Goal: Task Accomplishment & Management: Manage account settings

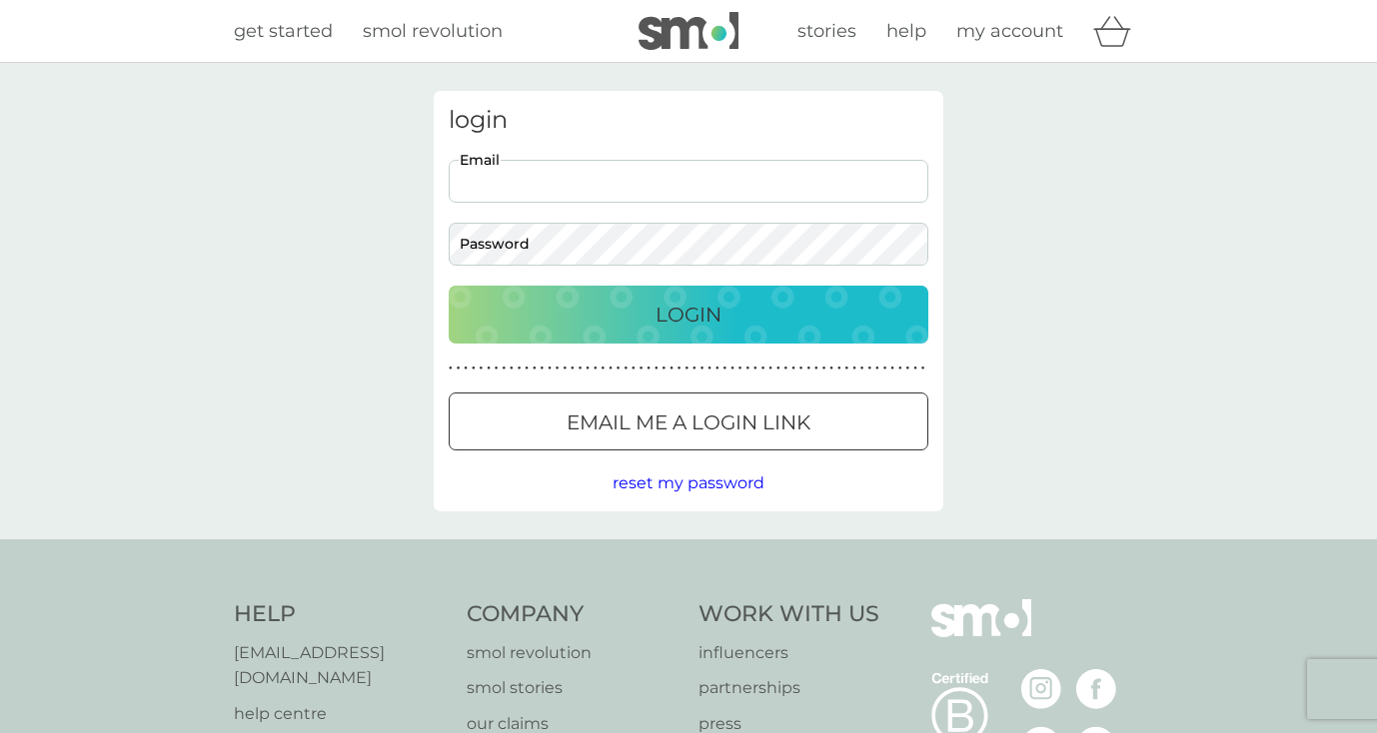
type input "[EMAIL_ADDRESS][DOMAIN_NAME]"
click at [666, 326] on p "Login" at bounding box center [688, 315] width 66 height 32
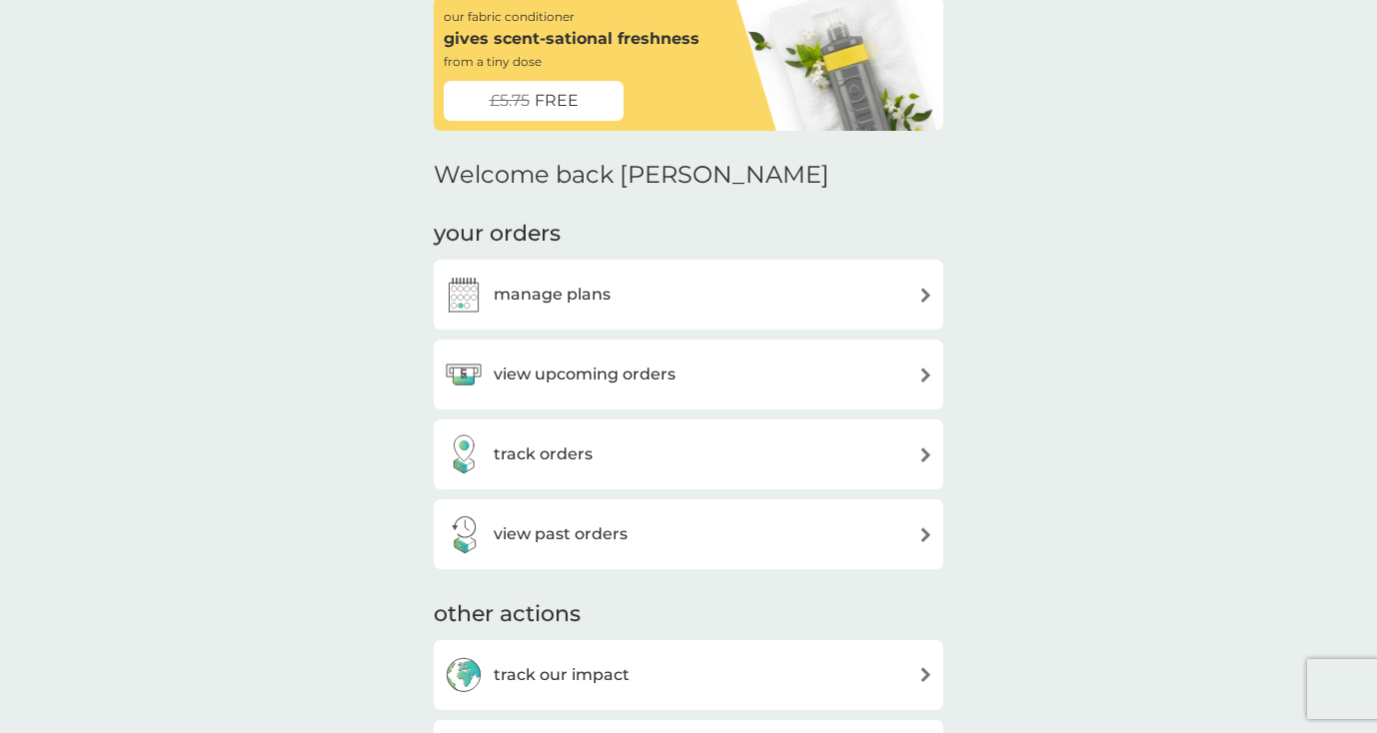
scroll to position [96, 0]
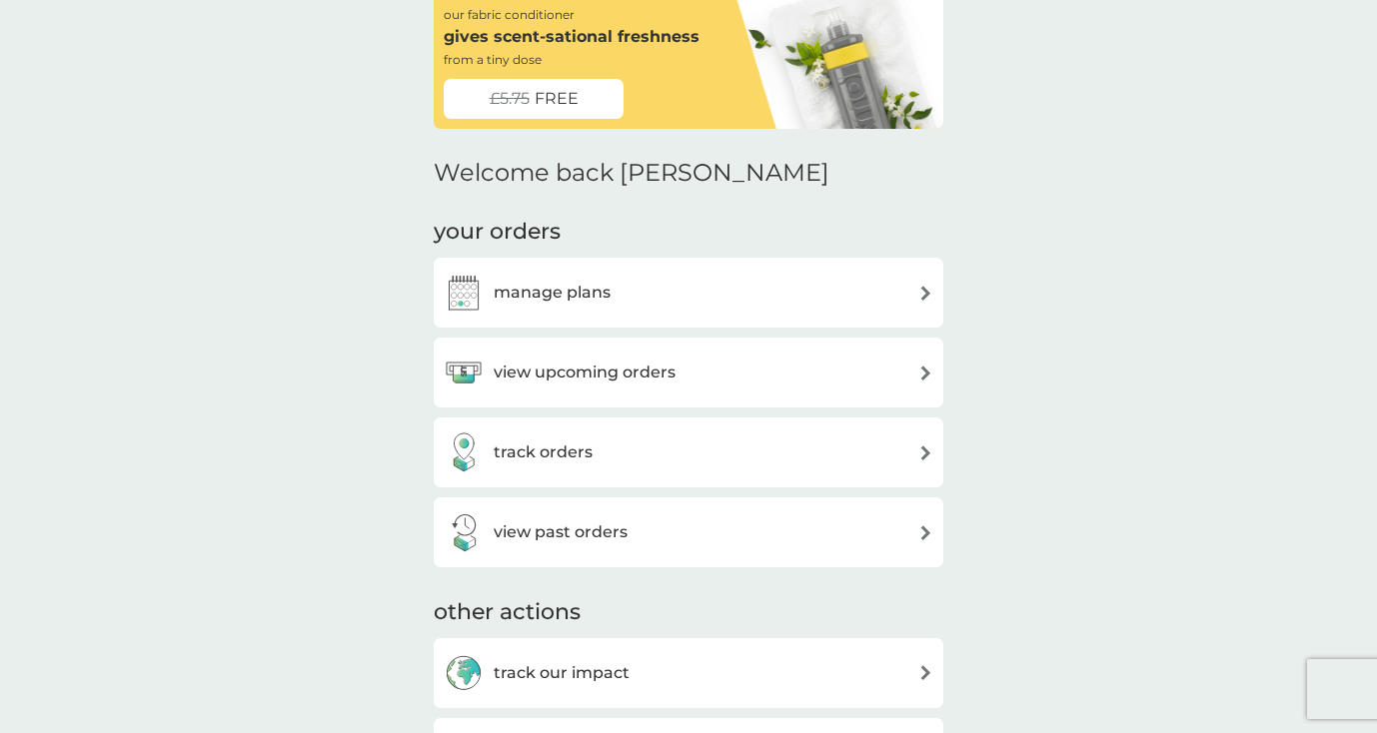
click at [606, 299] on h3 "manage plans" at bounding box center [552, 293] width 117 height 26
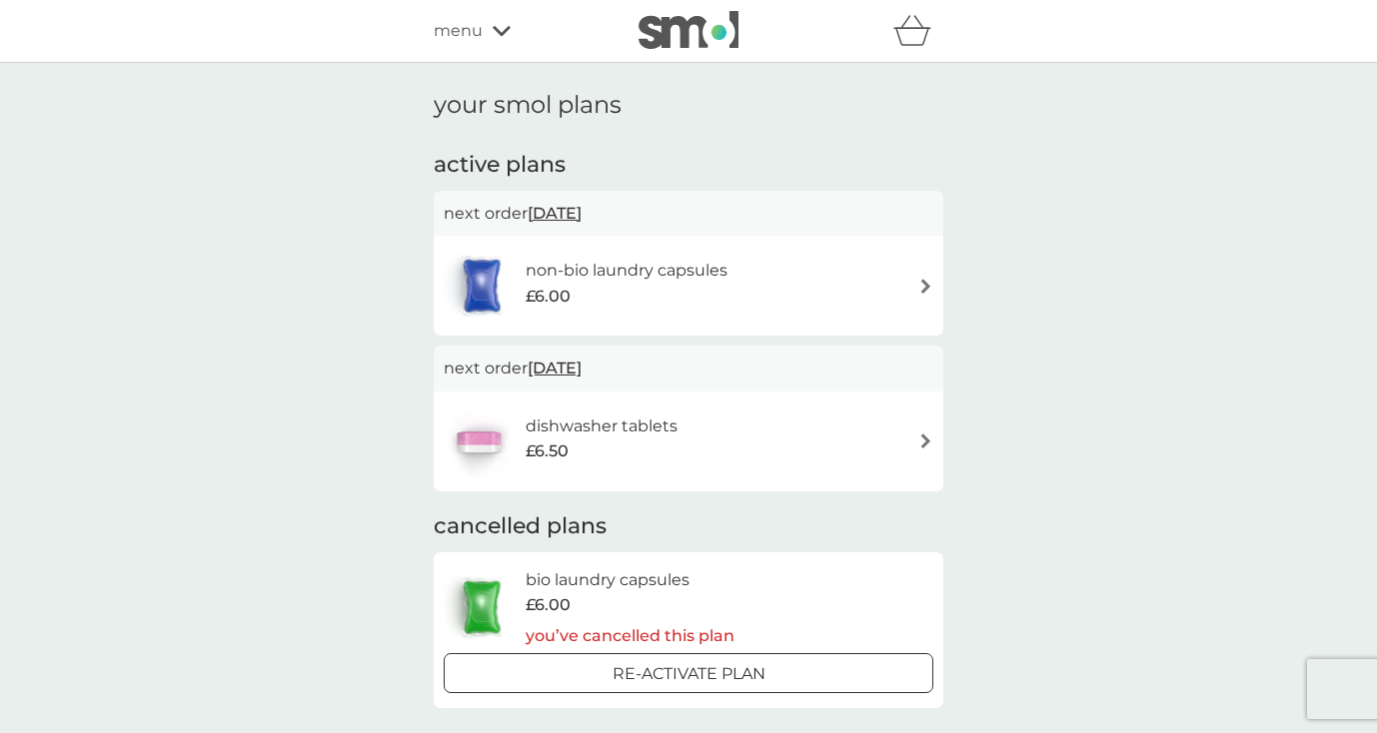
click at [682, 284] on div "£6.00" at bounding box center [627, 297] width 202 height 26
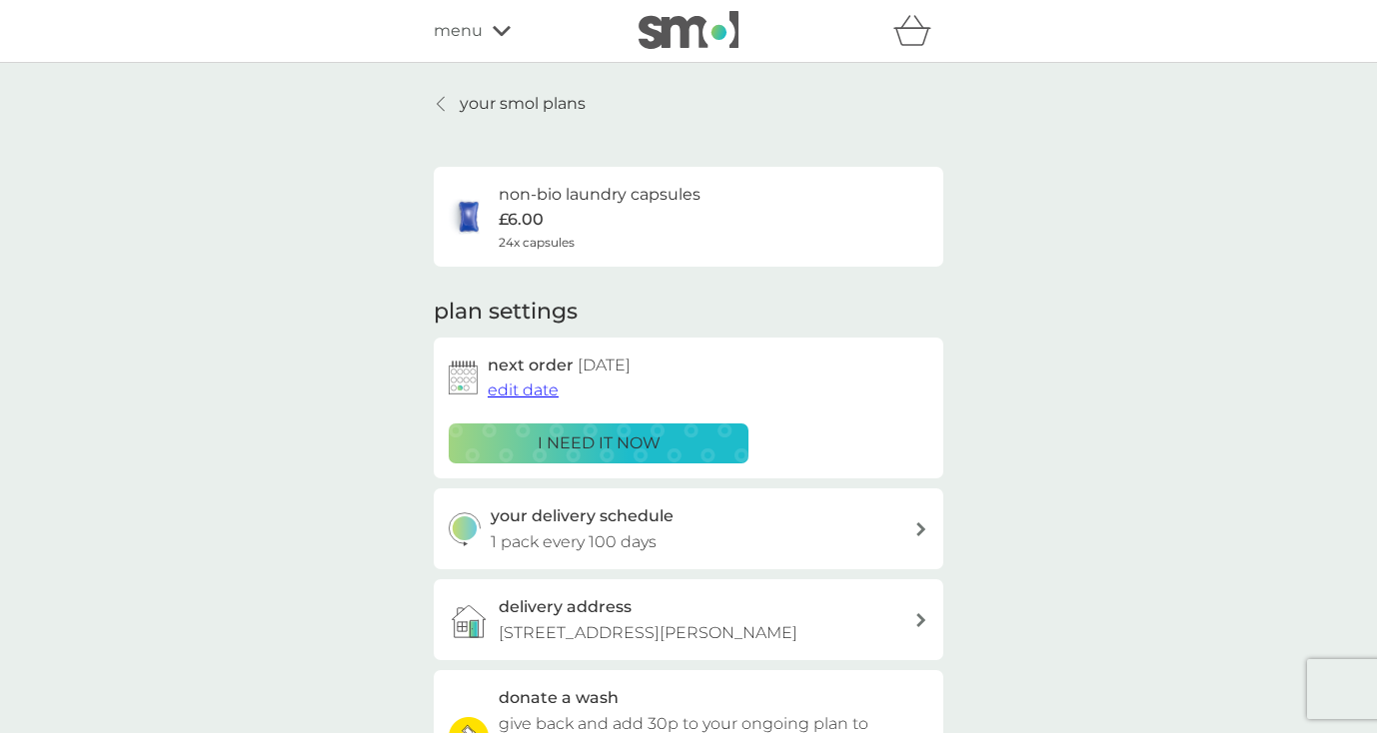
click at [509, 108] on p "your smol plans" at bounding box center [523, 104] width 126 height 26
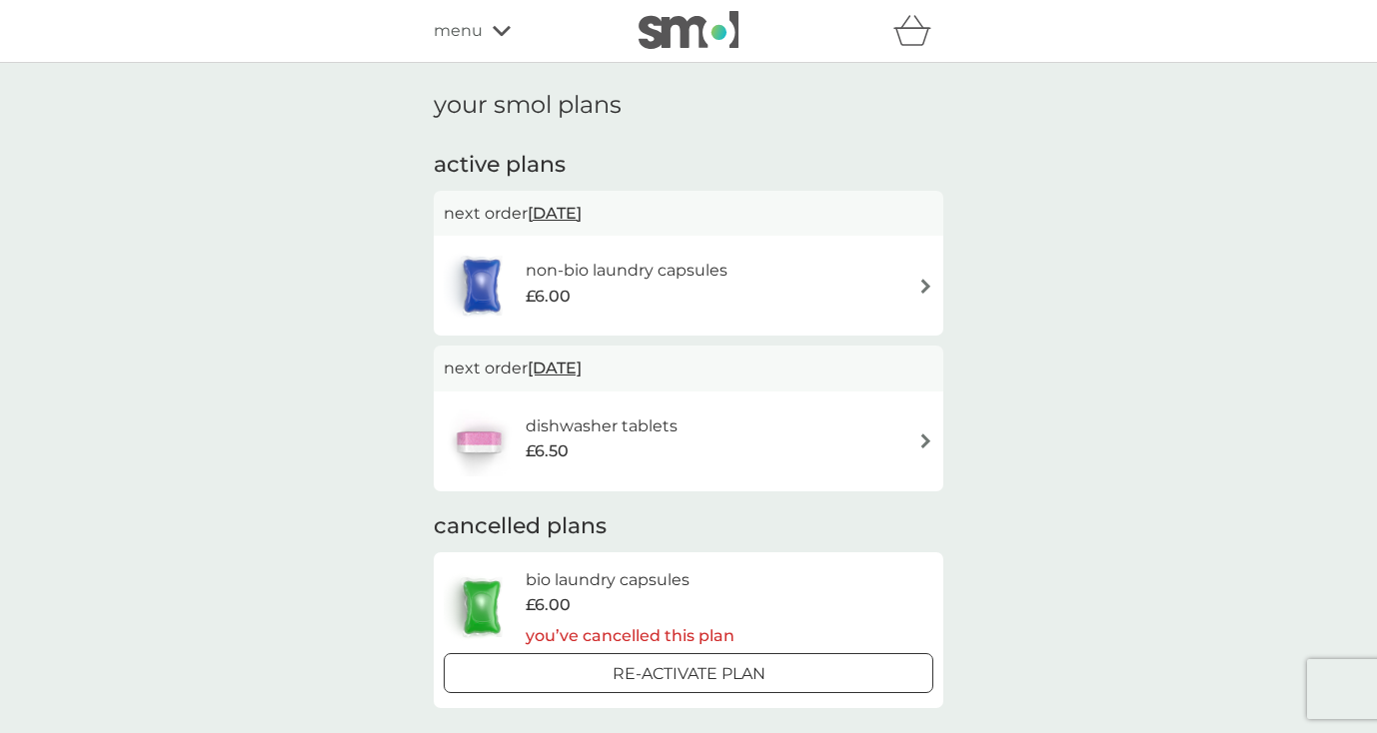
click at [603, 430] on h6 "dishwasher tablets" at bounding box center [602, 427] width 152 height 26
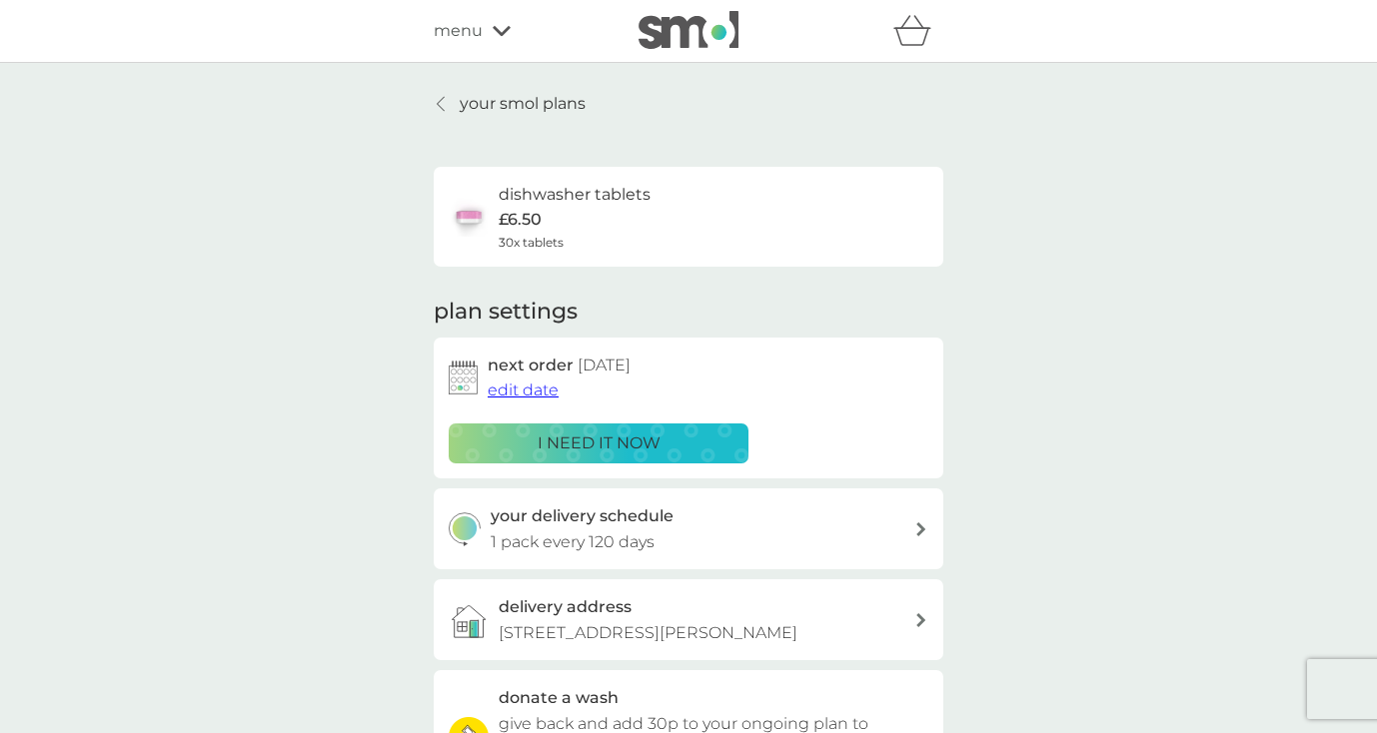
click at [676, 518] on div "your delivery schedule 1 pack every 120 days" at bounding box center [703, 529] width 425 height 51
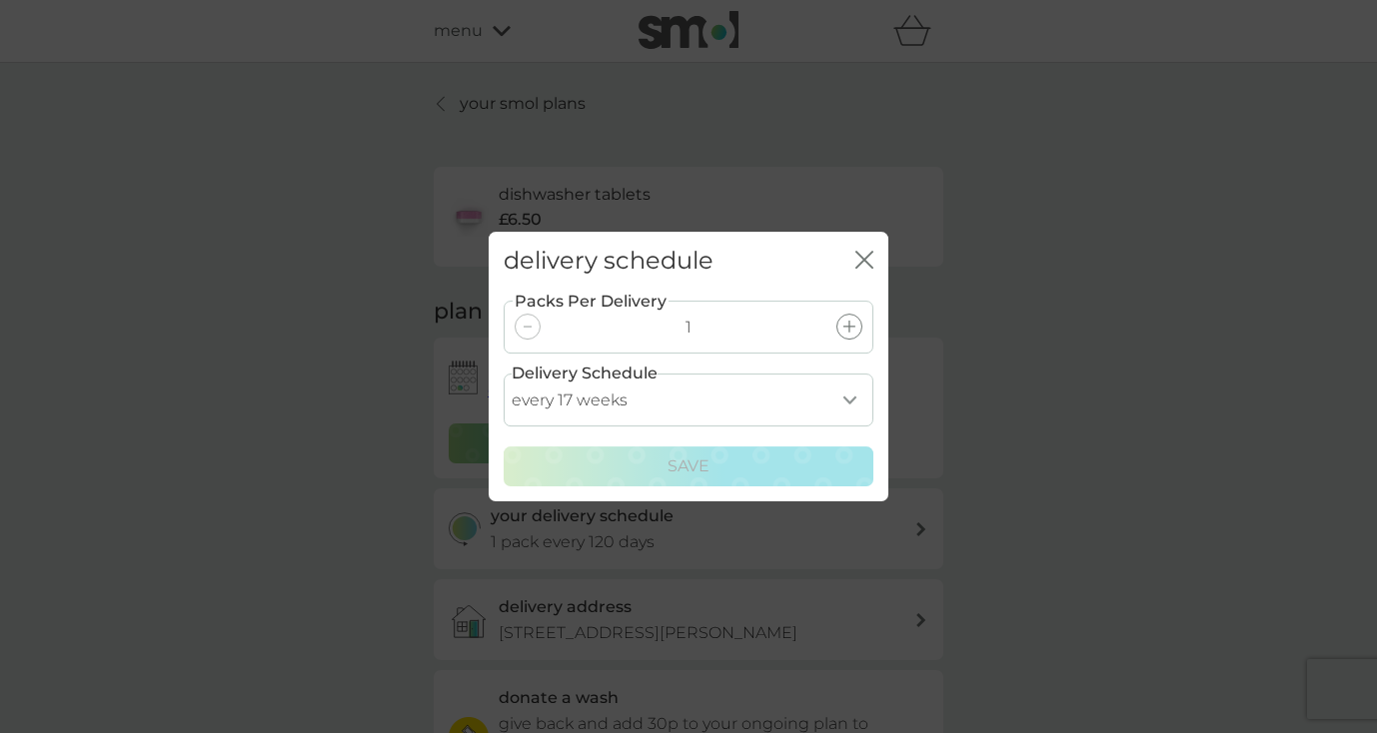
select select "84"
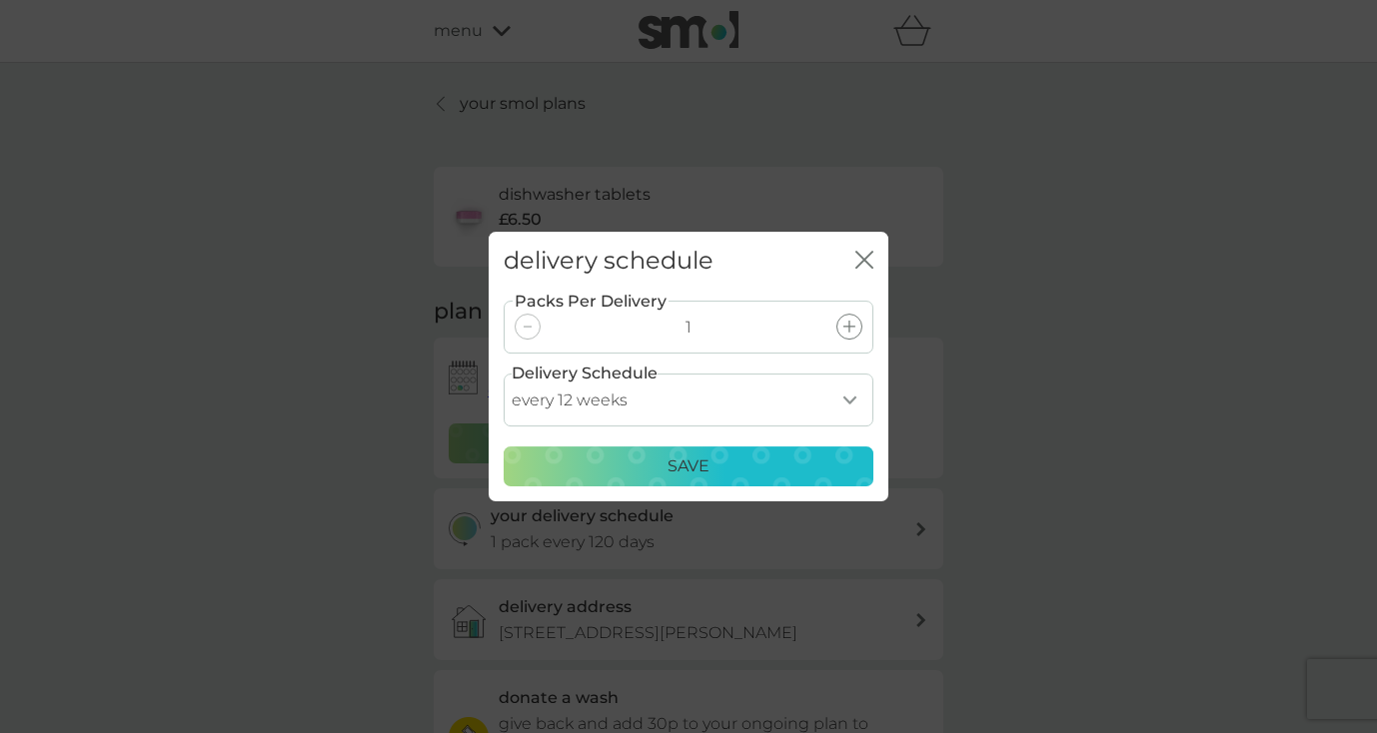
click at [712, 472] on div "Save" at bounding box center [689, 467] width 344 height 26
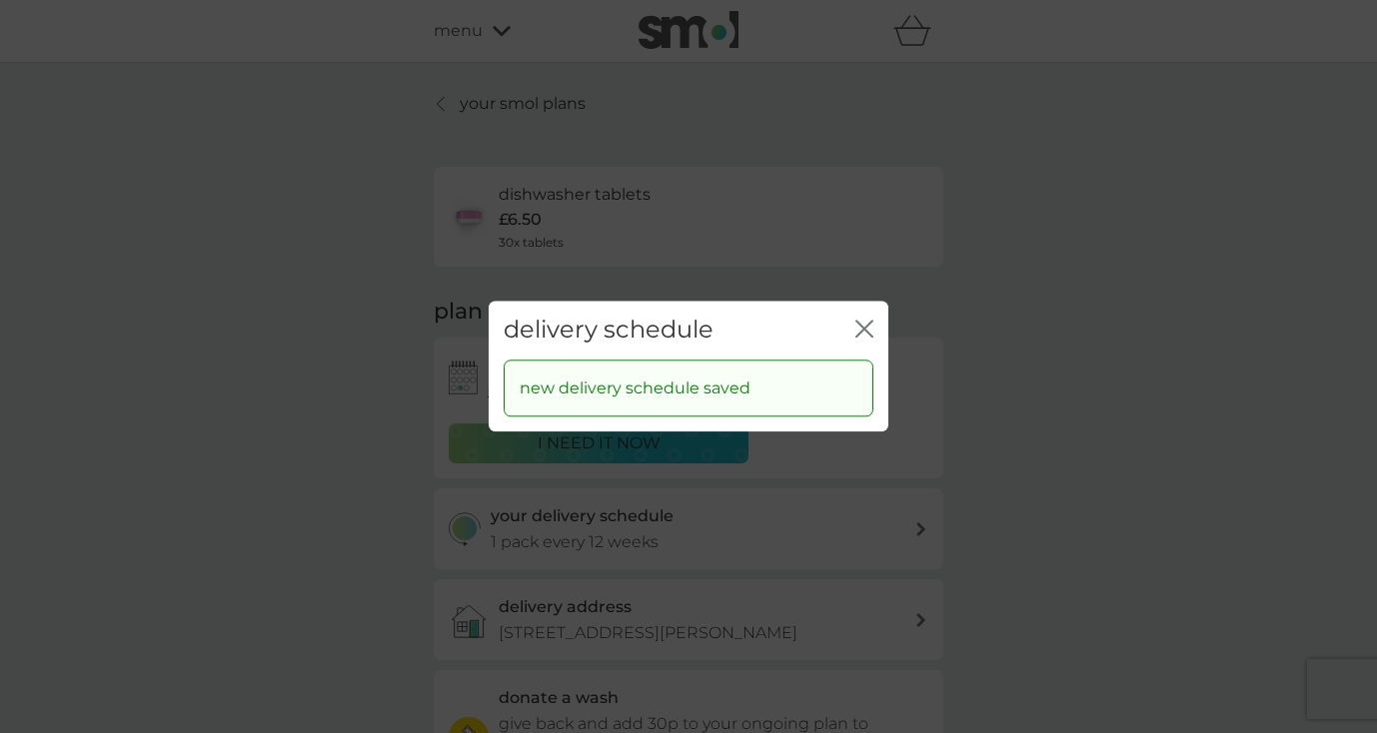
click at [864, 328] on icon "close" at bounding box center [864, 329] width 18 height 18
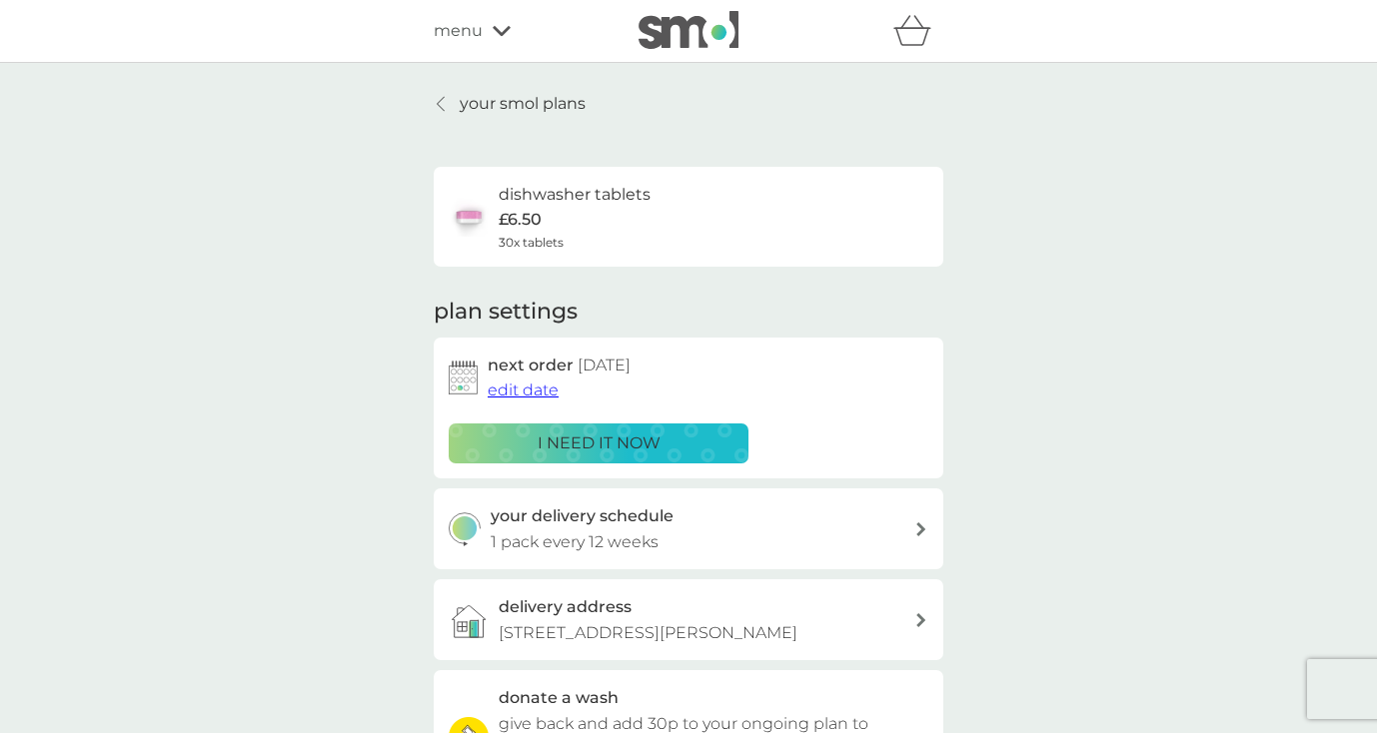
click at [497, 103] on p "your smol plans" at bounding box center [523, 104] width 126 height 26
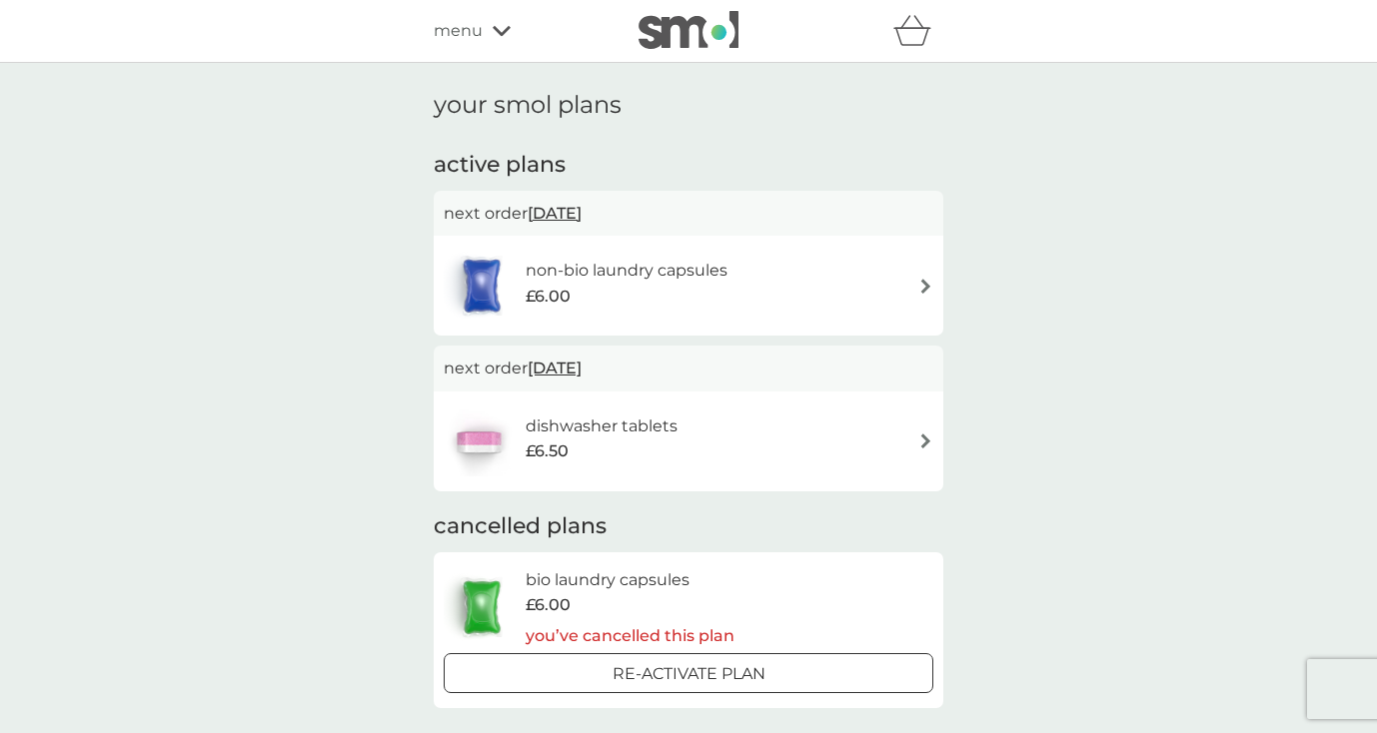
click at [504, 38] on div "menu" at bounding box center [519, 31] width 170 height 26
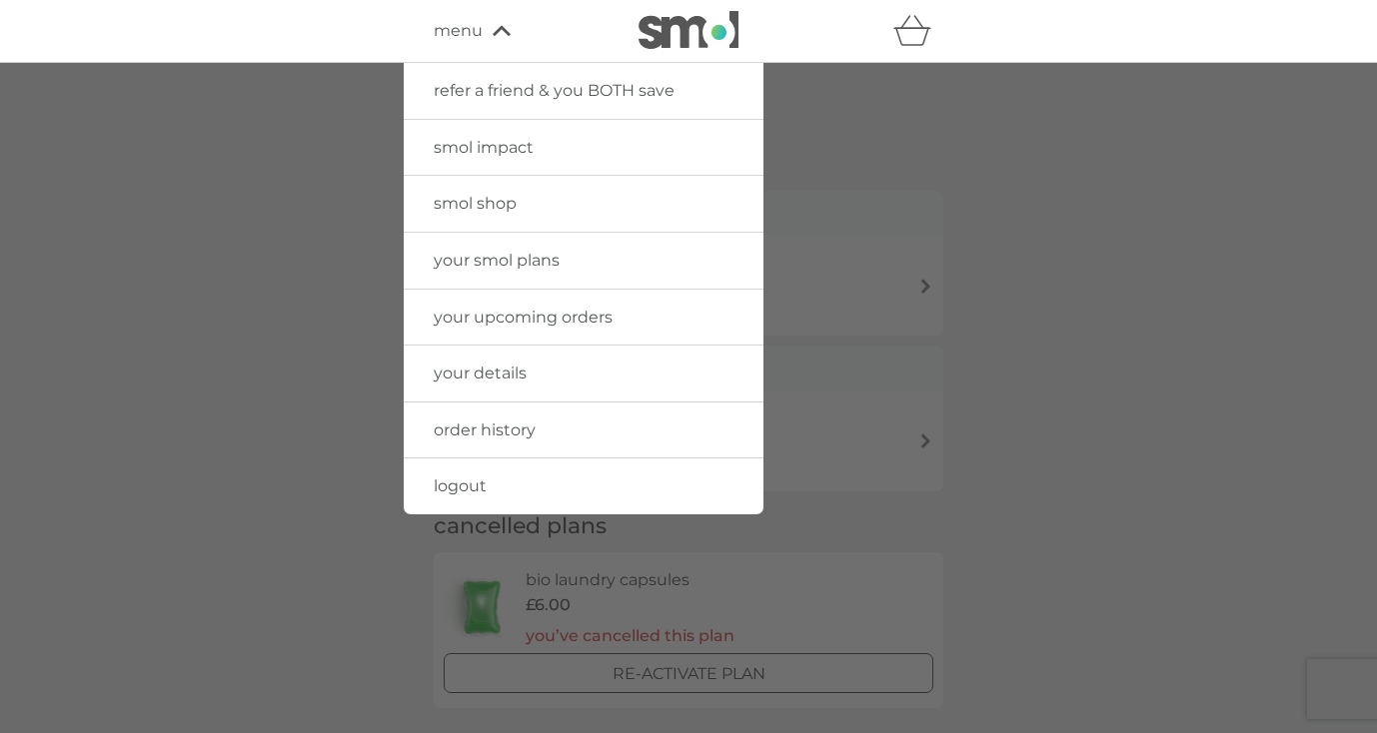
click at [488, 486] on link "logout" at bounding box center [584, 487] width 360 height 56
